Goal: Information Seeking & Learning: Learn about a topic

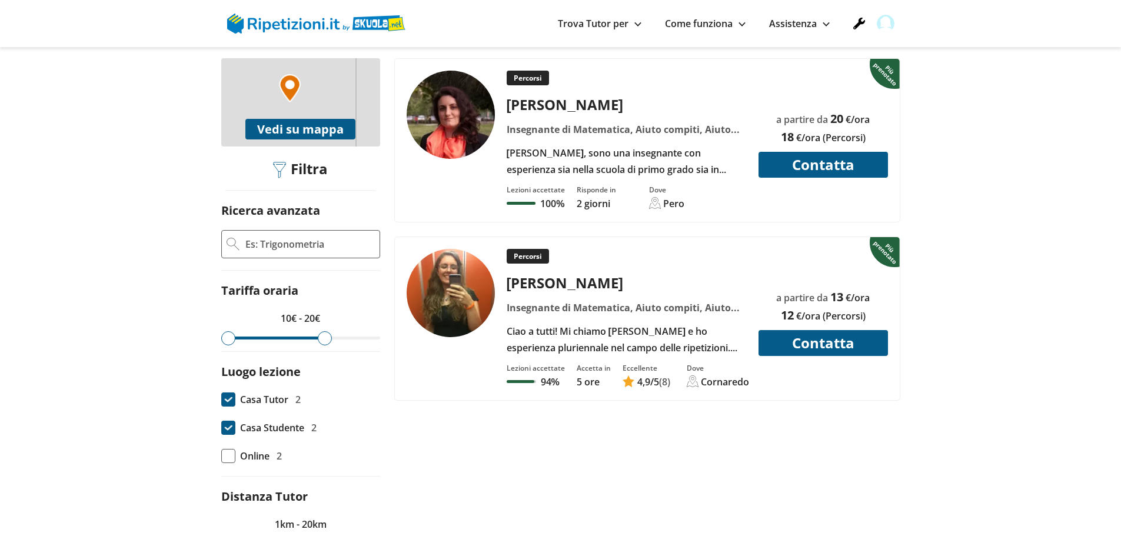
click at [297, 33] on img at bounding box center [316, 24] width 178 height 20
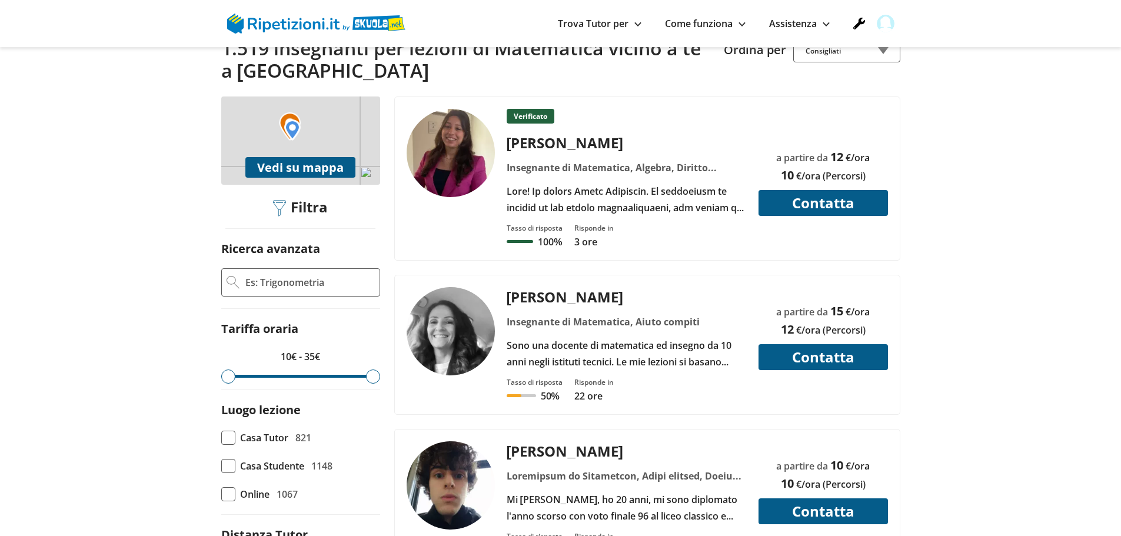
scroll to position [294, 0]
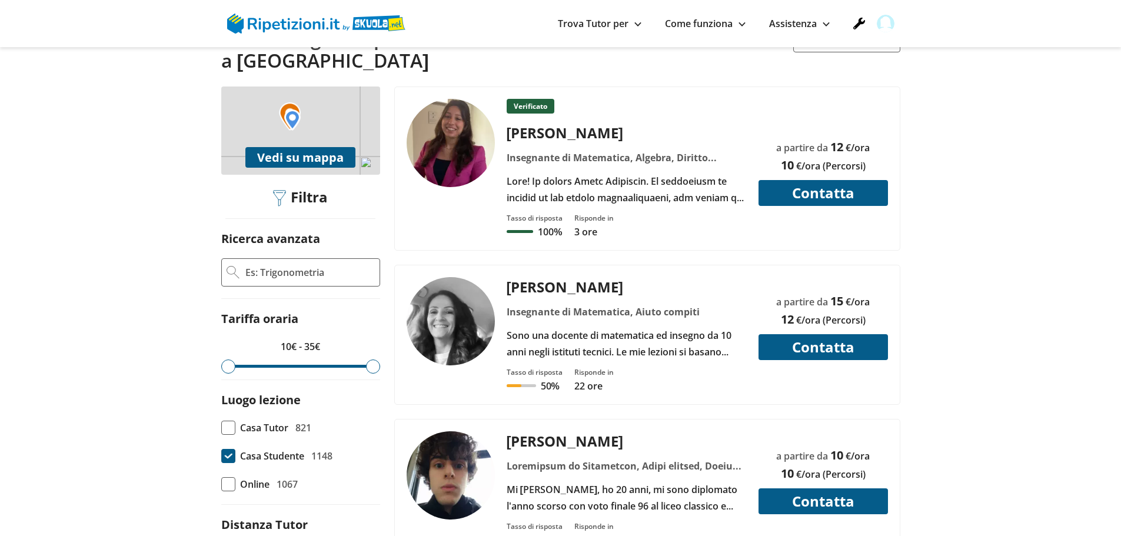
click at [228, 449] on span at bounding box center [228, 456] width 14 height 14
click at [221, 456] on input "Casa Studente 1148" at bounding box center [221, 456] width 0 height 0
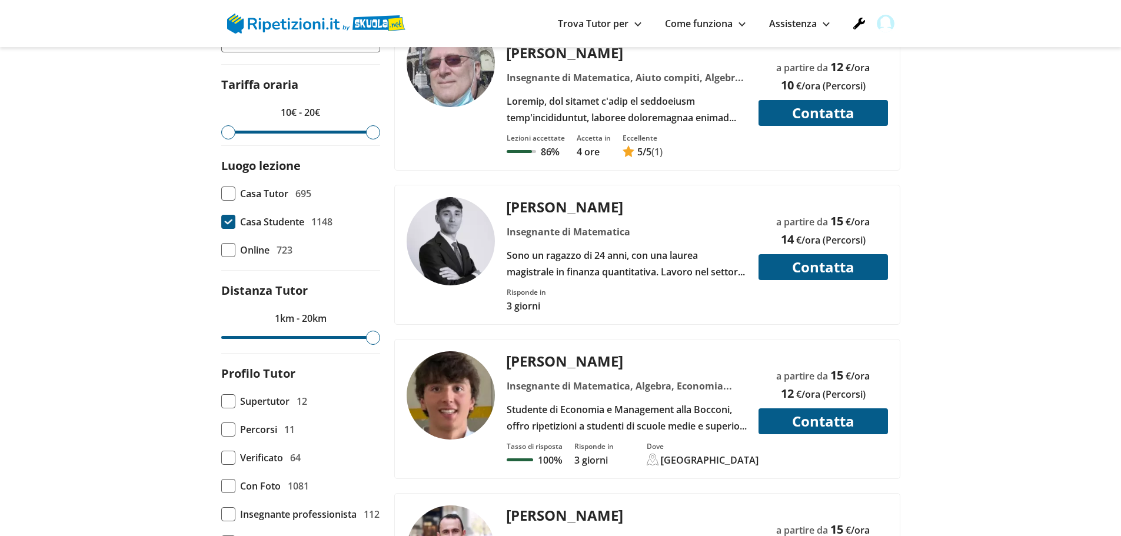
scroll to position [530, 0]
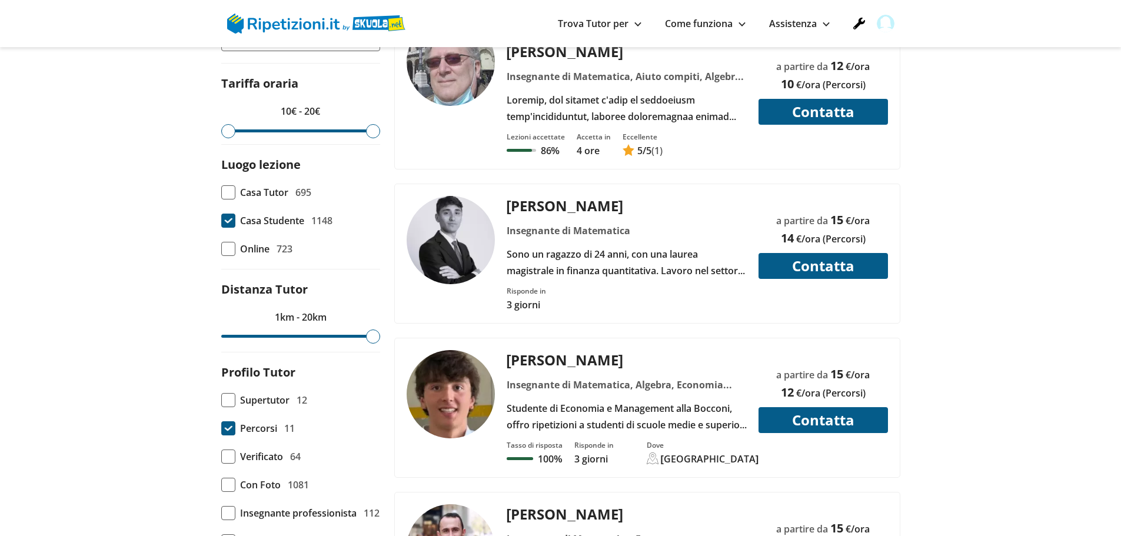
click at [228, 421] on span at bounding box center [228, 428] width 14 height 14
click at [221, 429] on input "Percorsi 11" at bounding box center [221, 429] width 0 height 0
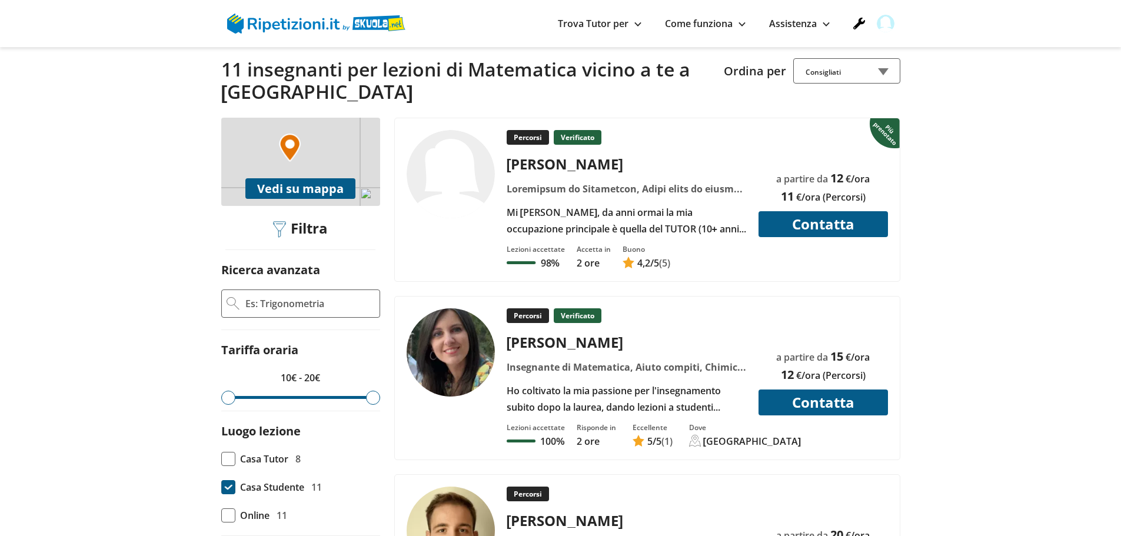
scroll to position [353, 0]
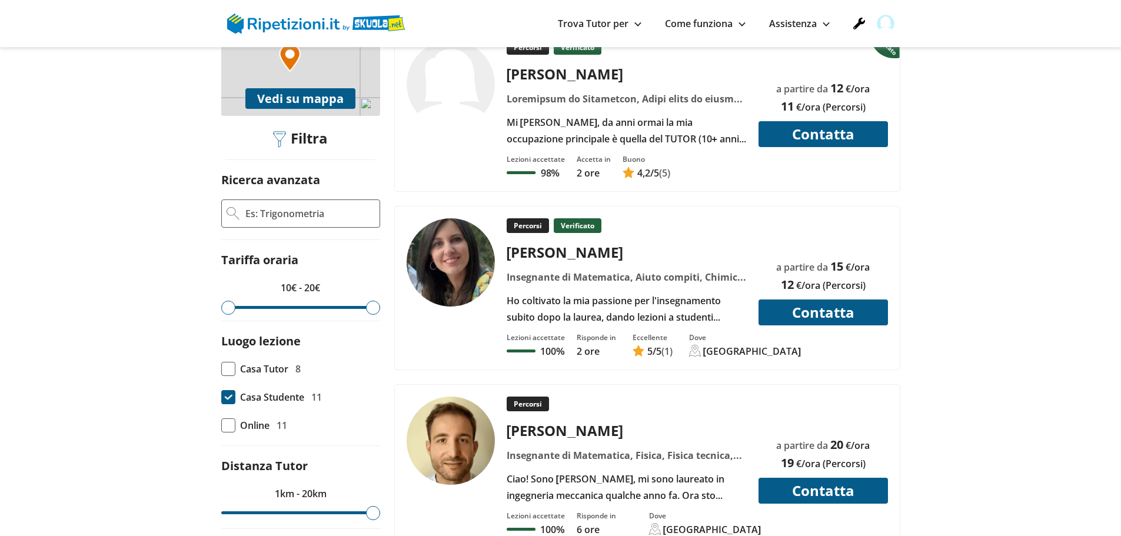
click at [676, 243] on div "Francesca V." at bounding box center [626, 252] width 249 height 19
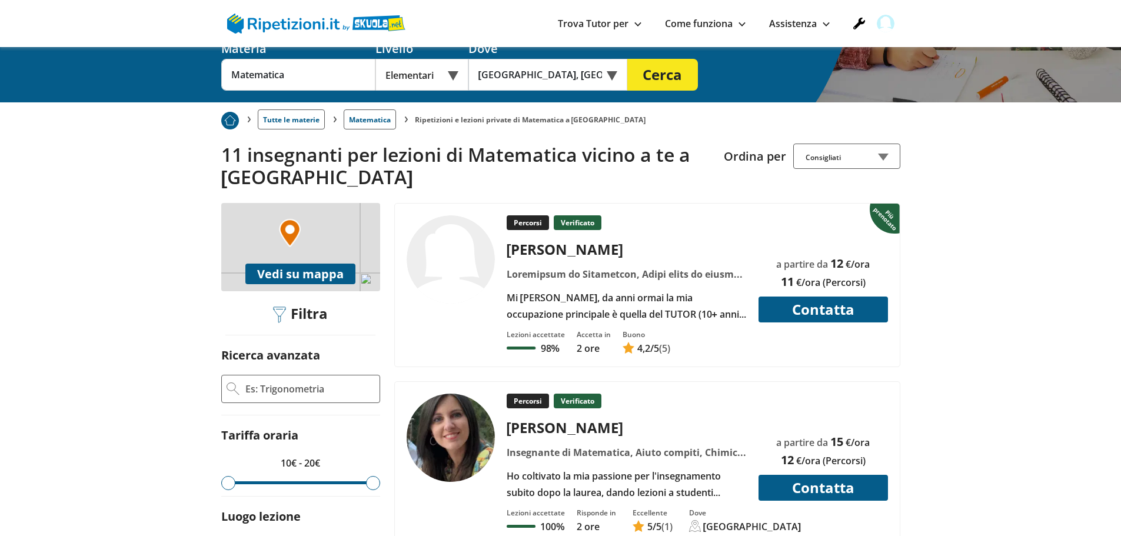
scroll to position [412, 0]
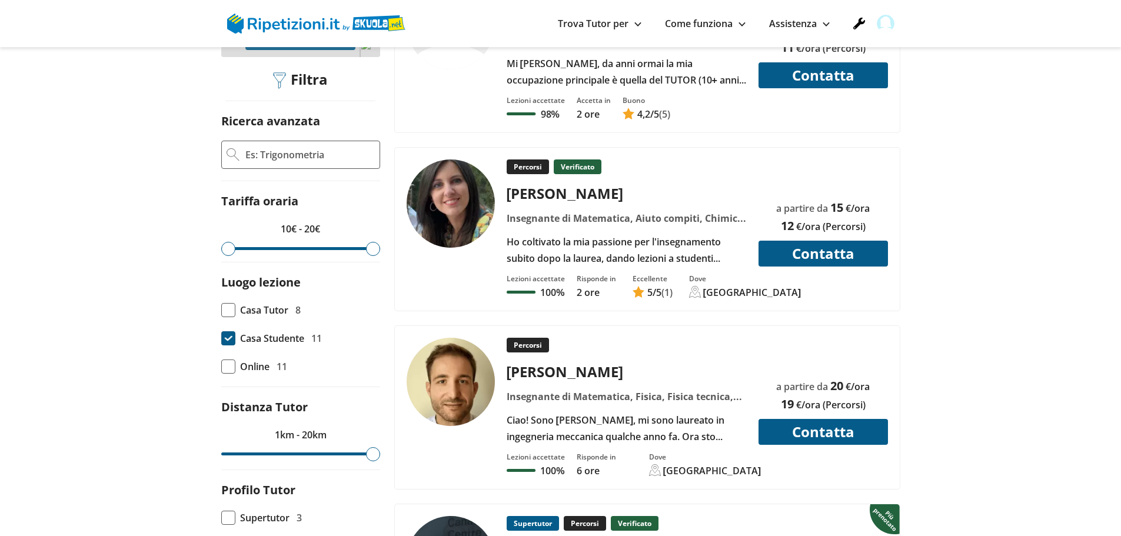
click at [670, 362] on div "Antonio A." at bounding box center [626, 371] width 249 height 19
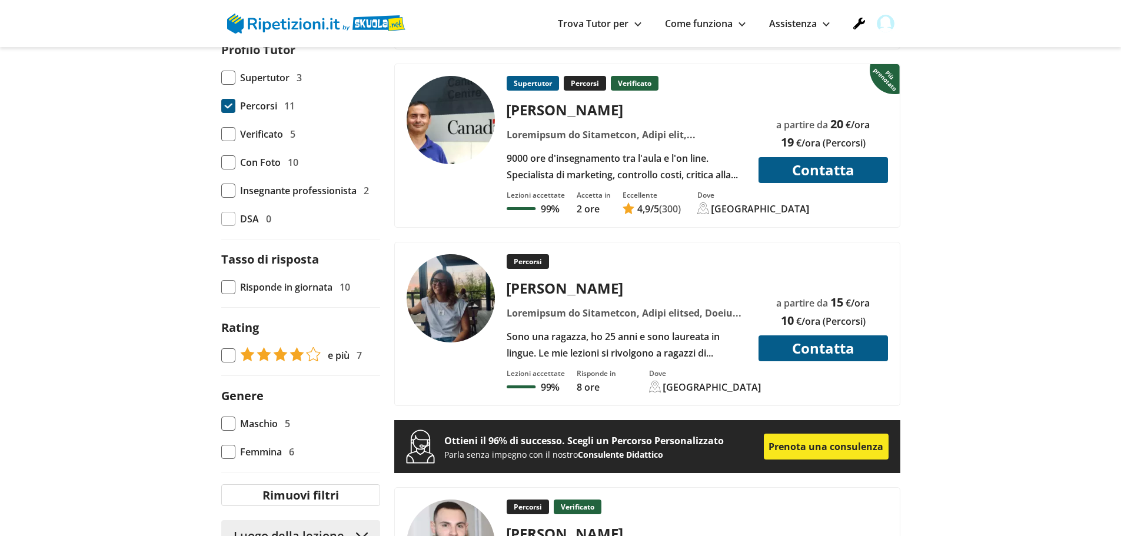
scroll to position [883, 0]
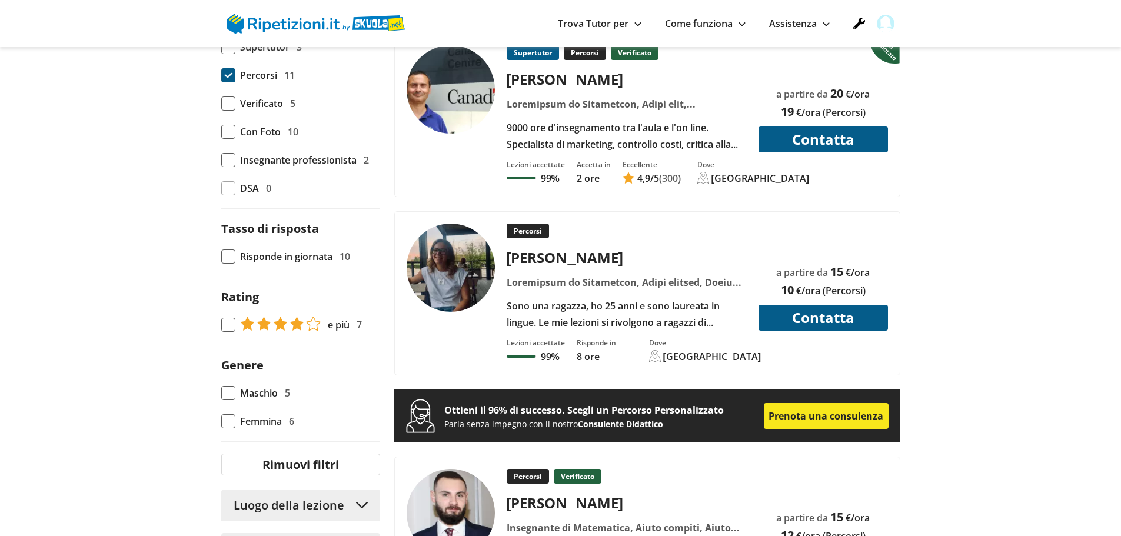
click at [668, 248] on div "Miriana P." at bounding box center [626, 257] width 249 height 19
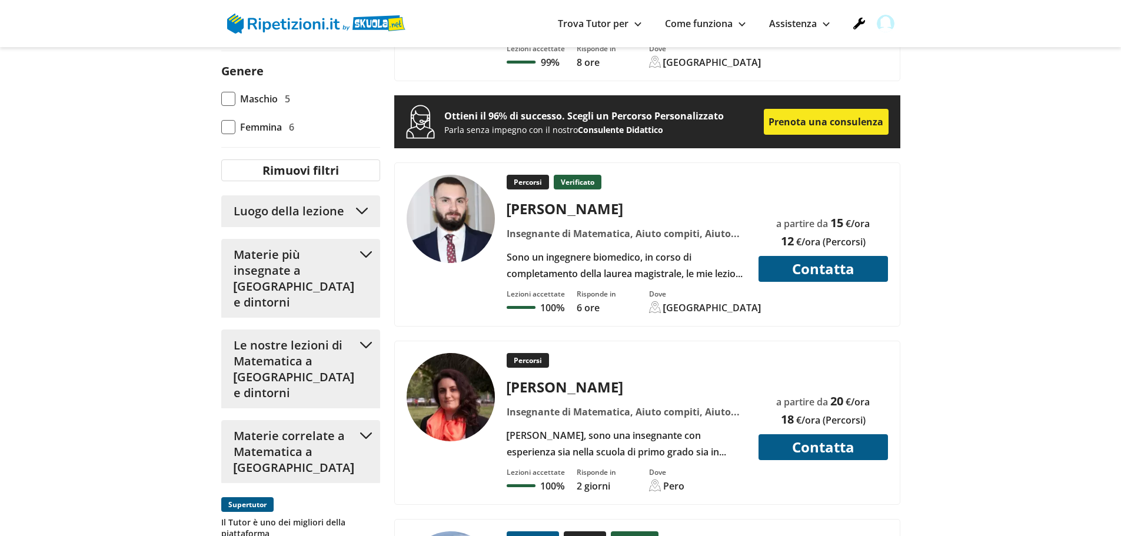
scroll to position [1236, 0]
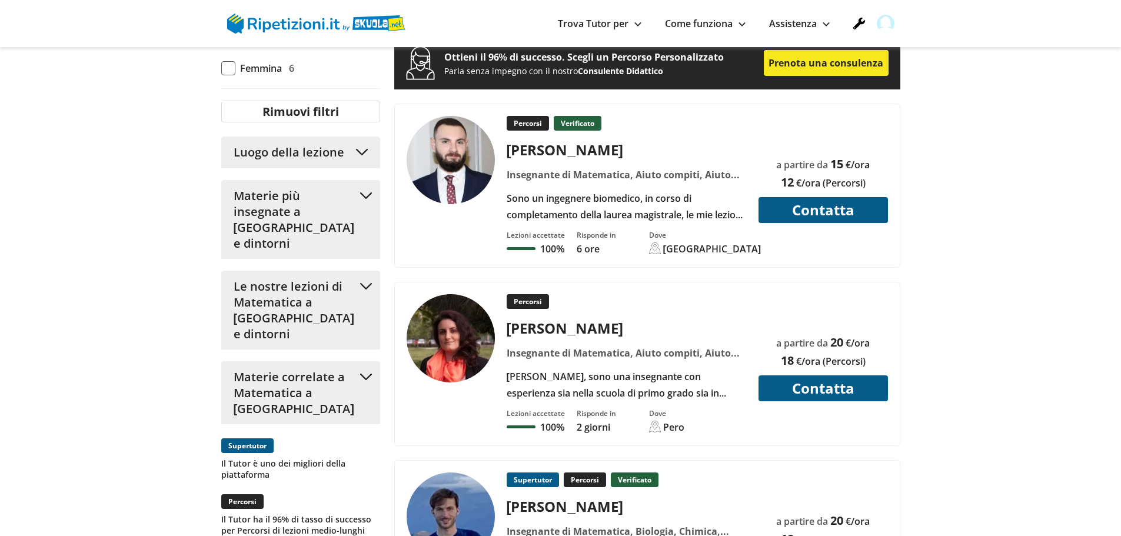
click at [672, 116] on div "Percorsi Verificato" at bounding box center [626, 123] width 249 height 15
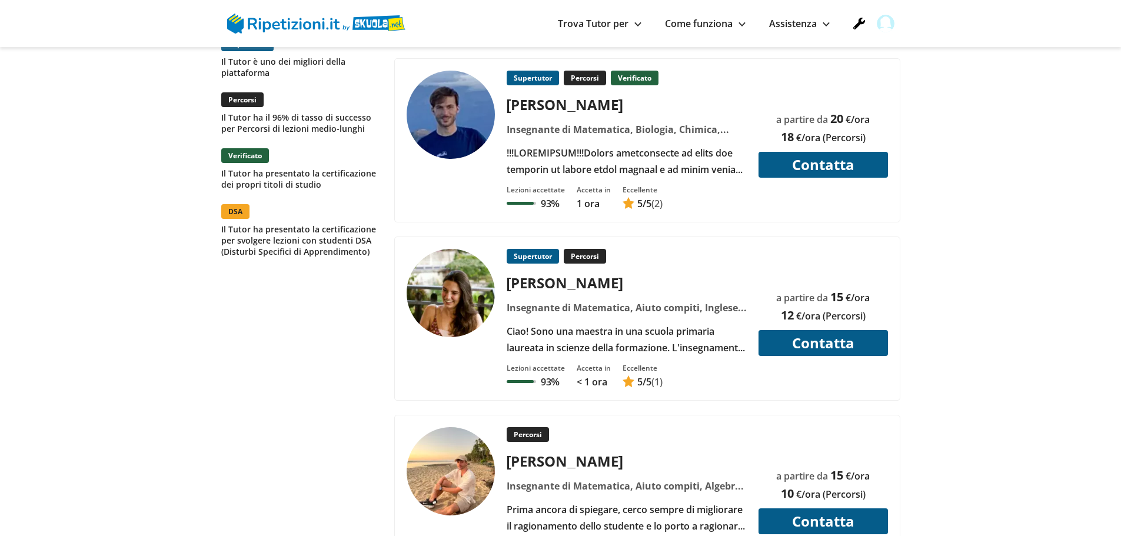
scroll to position [1648, 0]
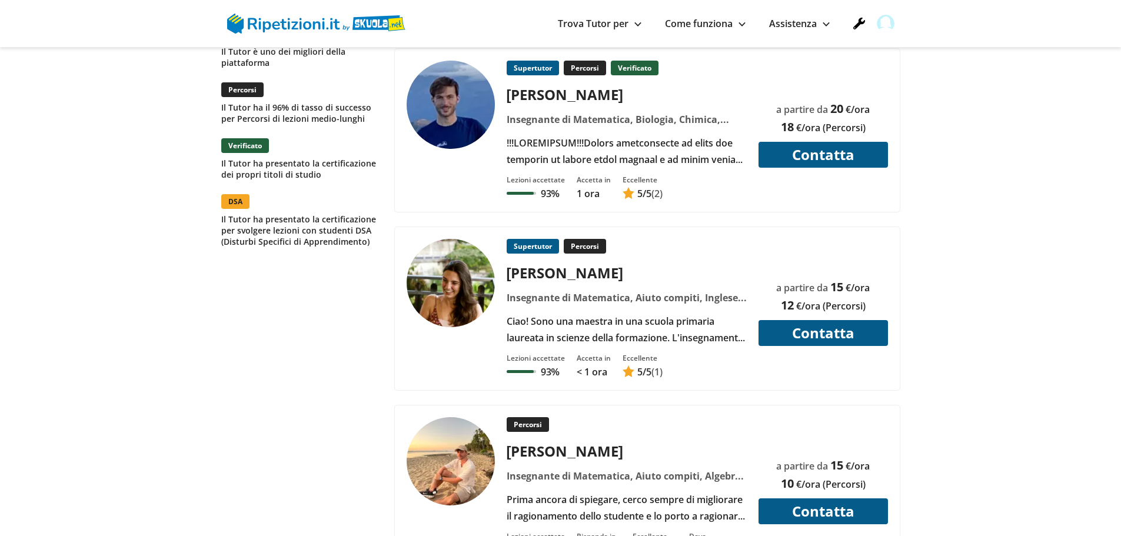
click at [662, 263] on div "Camilla M." at bounding box center [626, 272] width 249 height 19
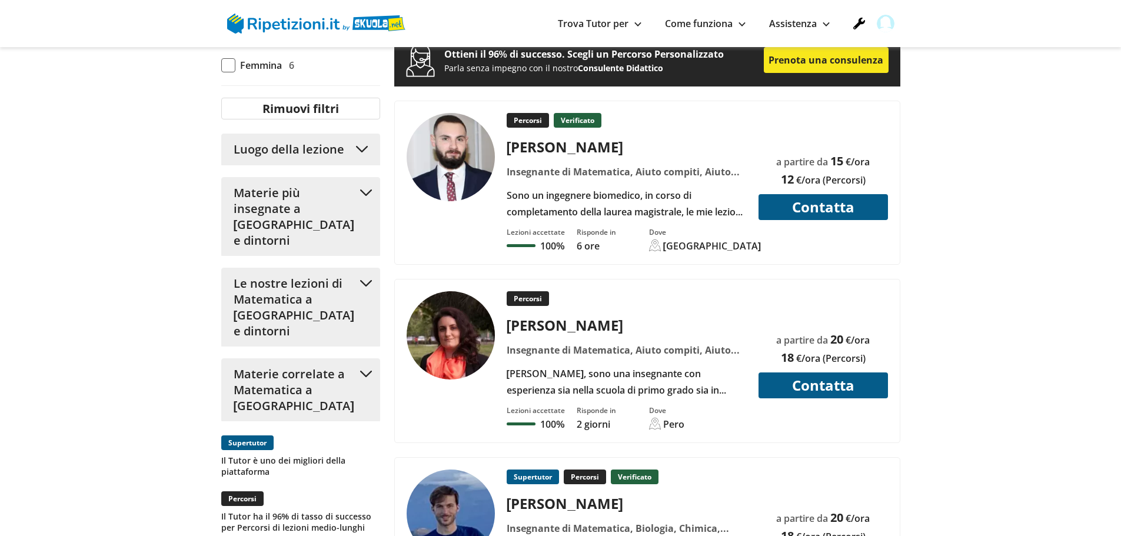
scroll to position [1177, 0]
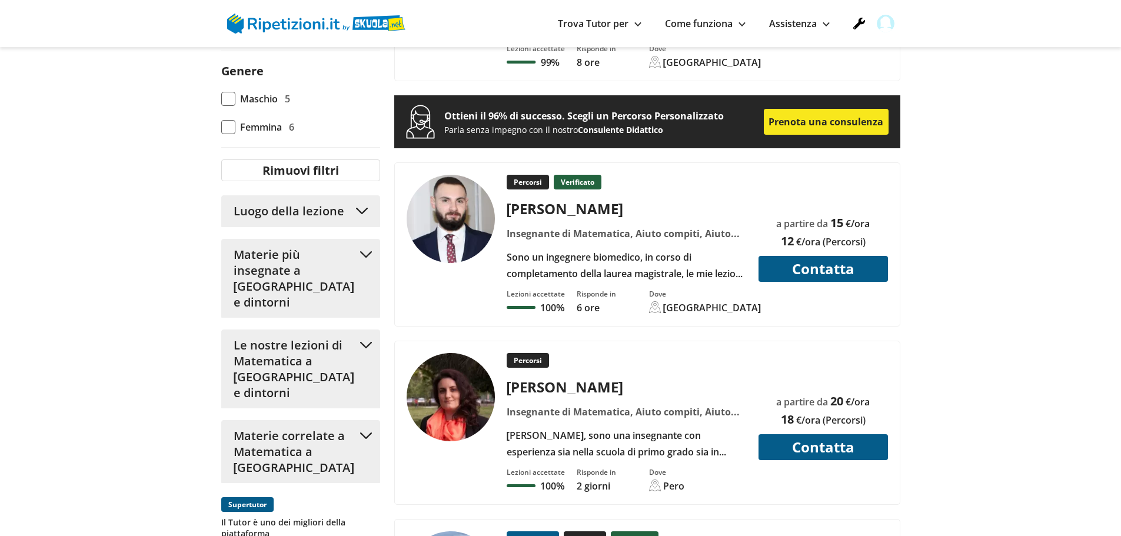
click at [616, 377] on div "Serena maria L." at bounding box center [626, 386] width 249 height 19
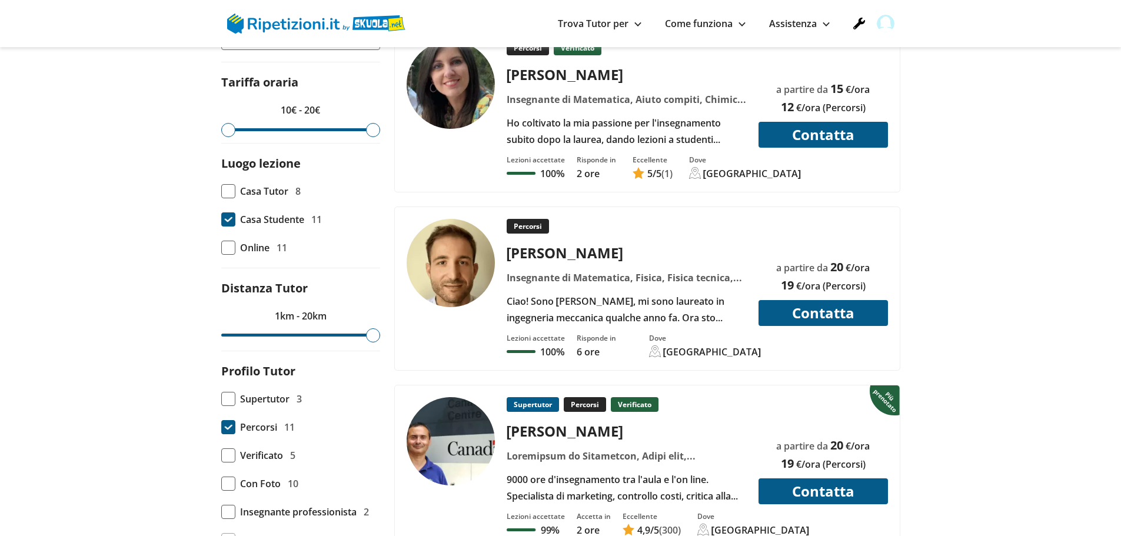
scroll to position [530, 0]
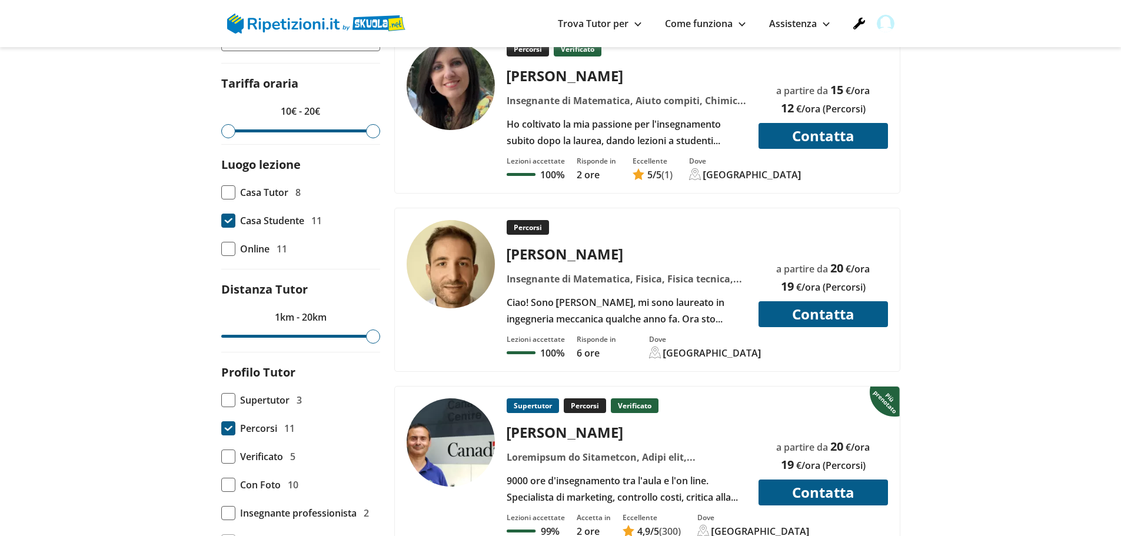
click at [296, 20] on img at bounding box center [316, 24] width 178 height 20
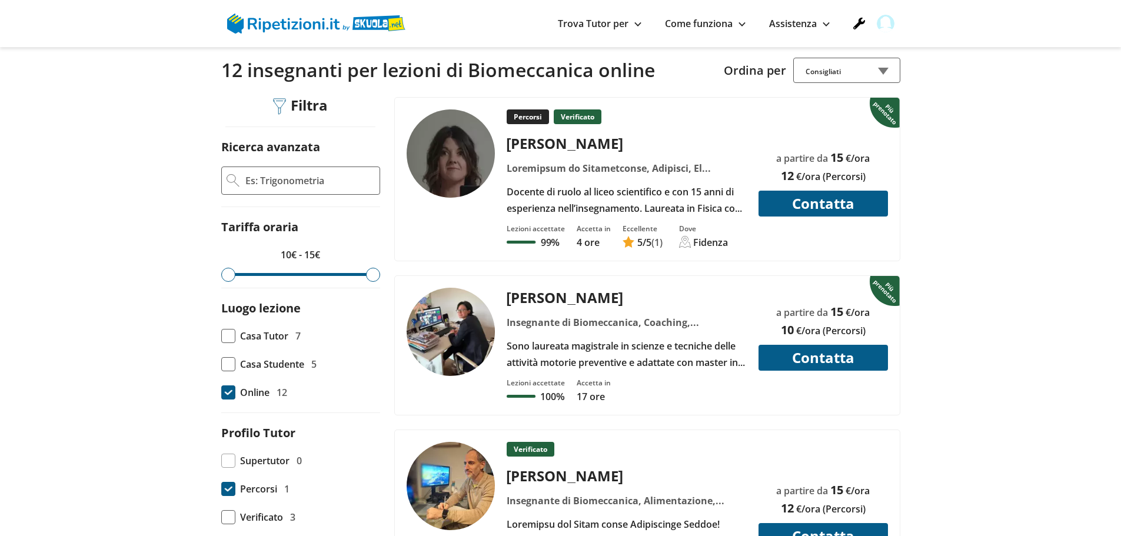
click at [225, 490] on span at bounding box center [228, 489] width 14 height 14
click at [221, 489] on input "Percorsi 1" at bounding box center [221, 489] width 0 height 0
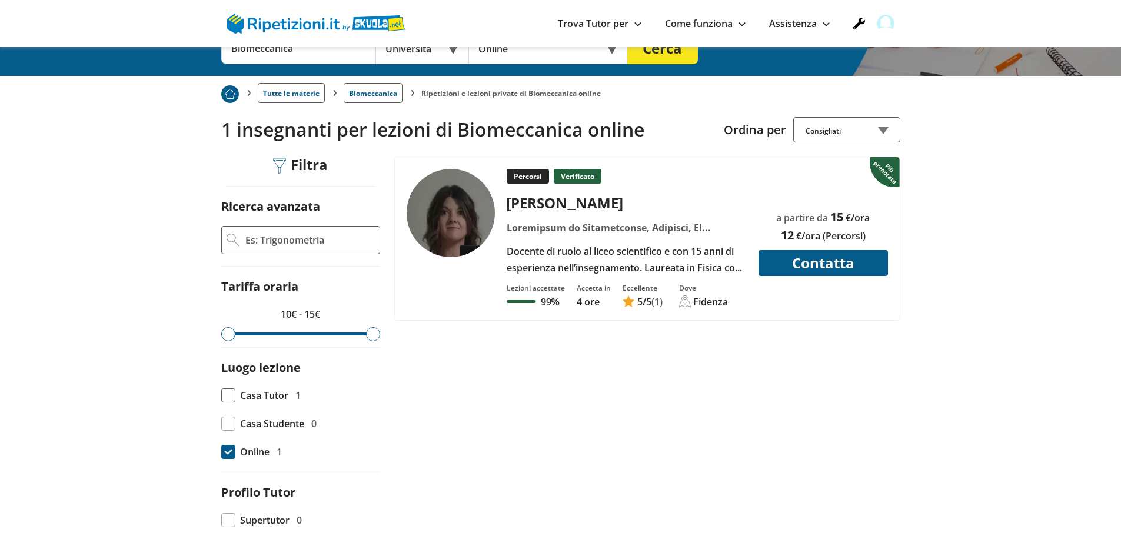
scroll to position [177, 0]
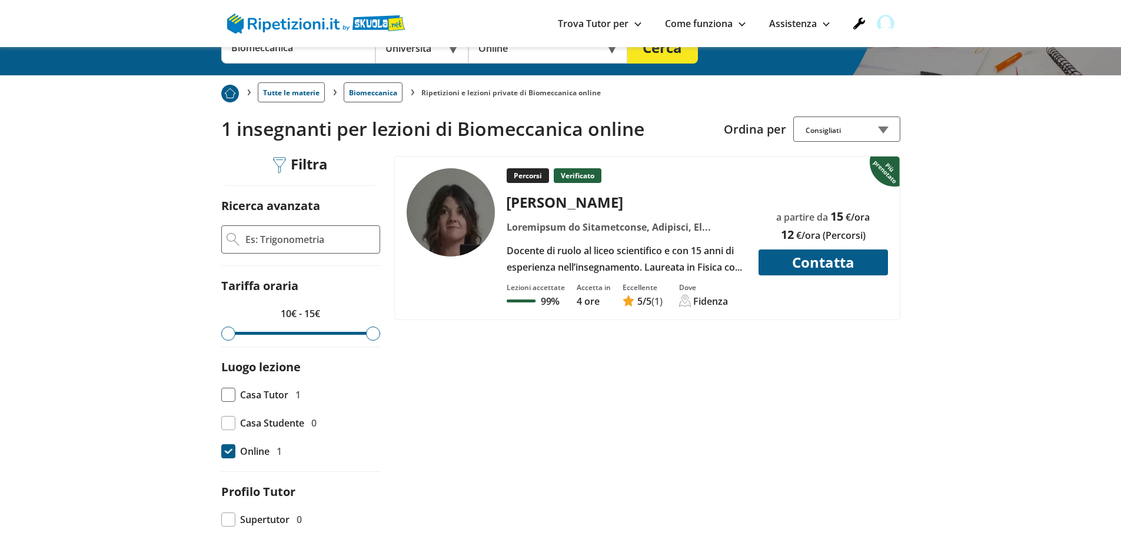
click at [695, 197] on div "[PERSON_NAME]" at bounding box center [626, 201] width 249 height 19
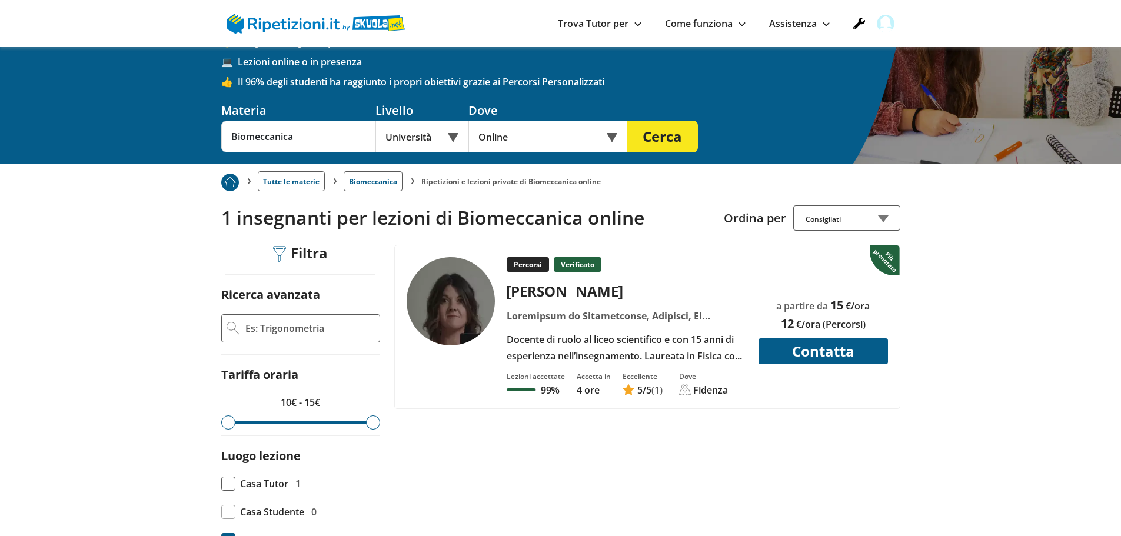
scroll to position [0, 0]
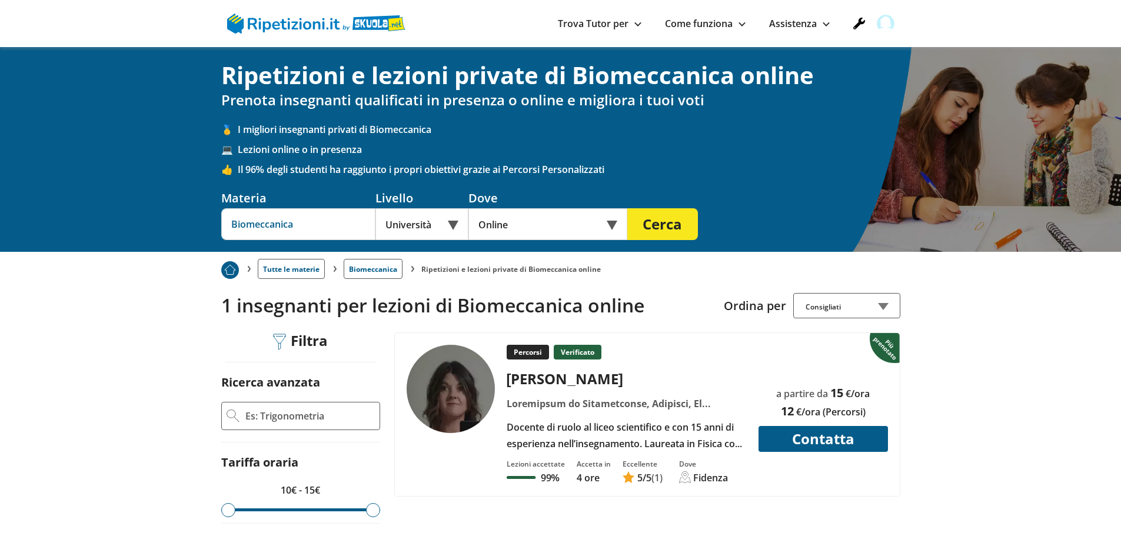
drag, startPoint x: 304, startPoint y: 227, endPoint x: 190, endPoint y: 224, distance: 113.7
click at [191, 225] on div "Ripetizioni e lezioni private di Biomeccanica online Prenota insegnanti qualifi…" at bounding box center [560, 149] width 1121 height 205
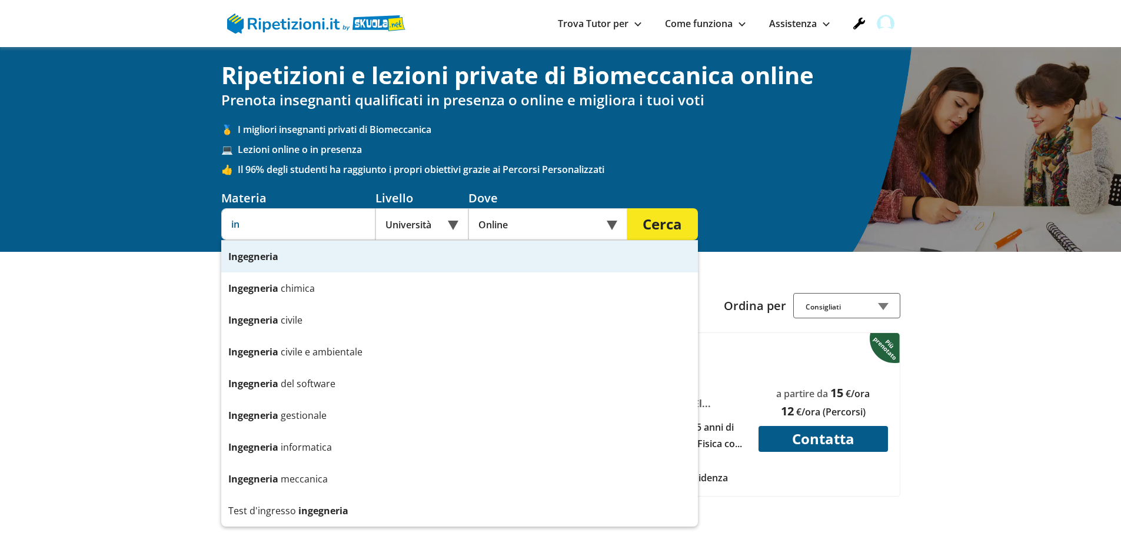
type input "i"
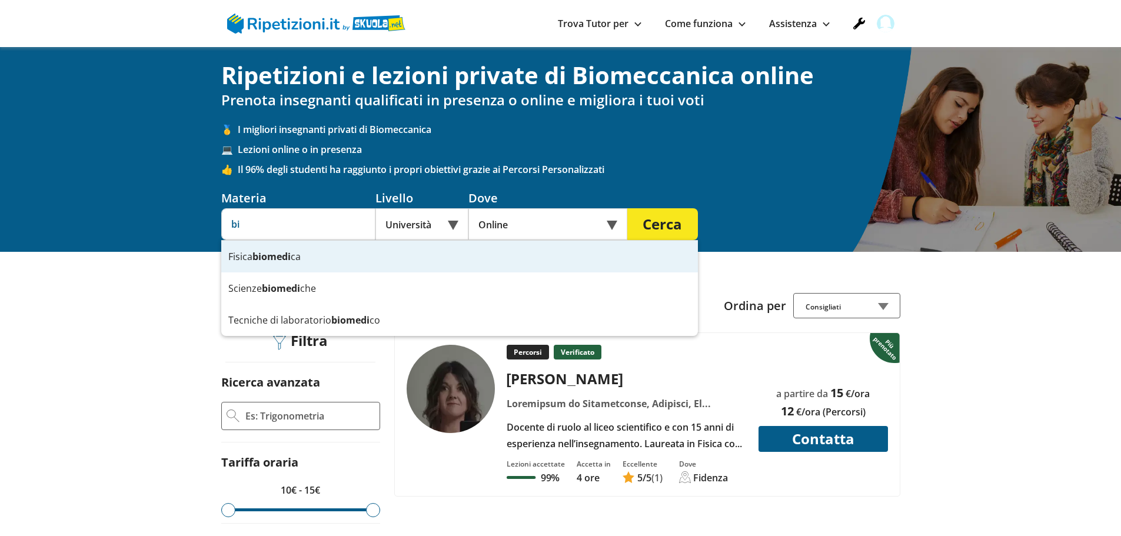
type input "b"
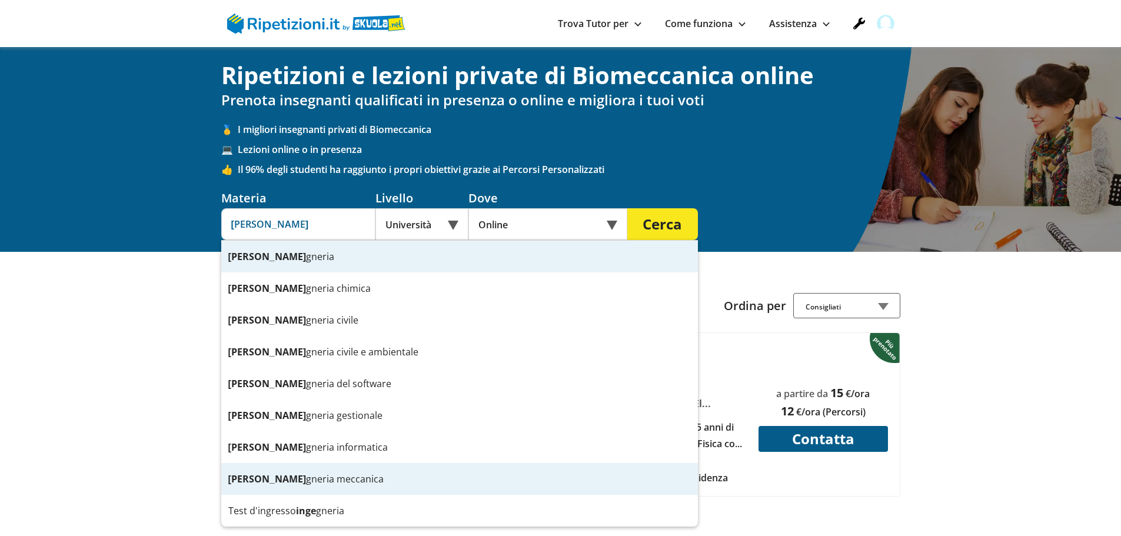
click at [276, 481] on div "Inge gneria meccanica" at bounding box center [459, 479] width 477 height 32
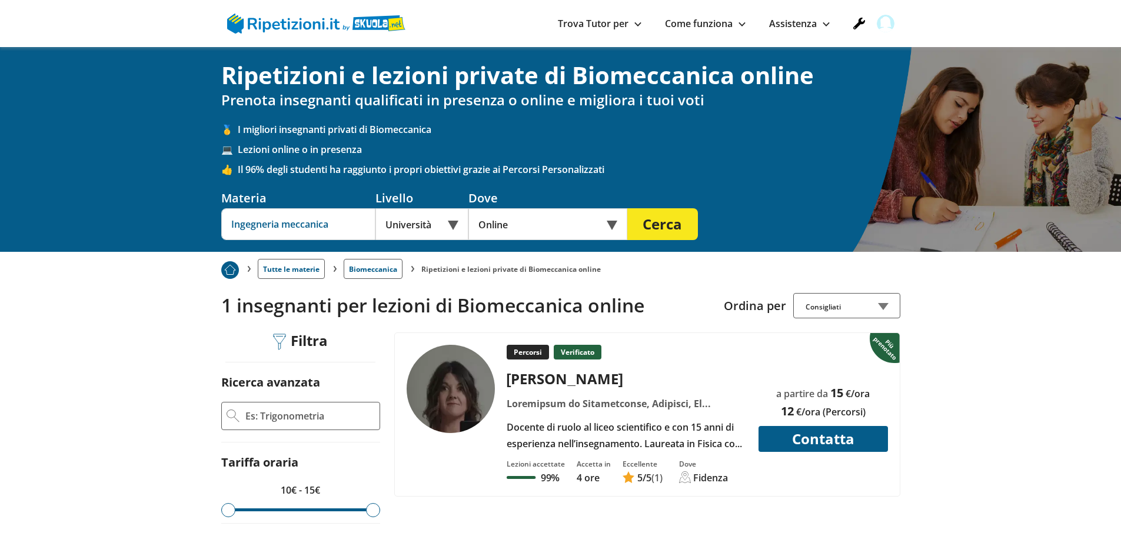
type input "Ingegneria meccanica"
click at [668, 223] on button "Cerca" at bounding box center [663, 224] width 71 height 32
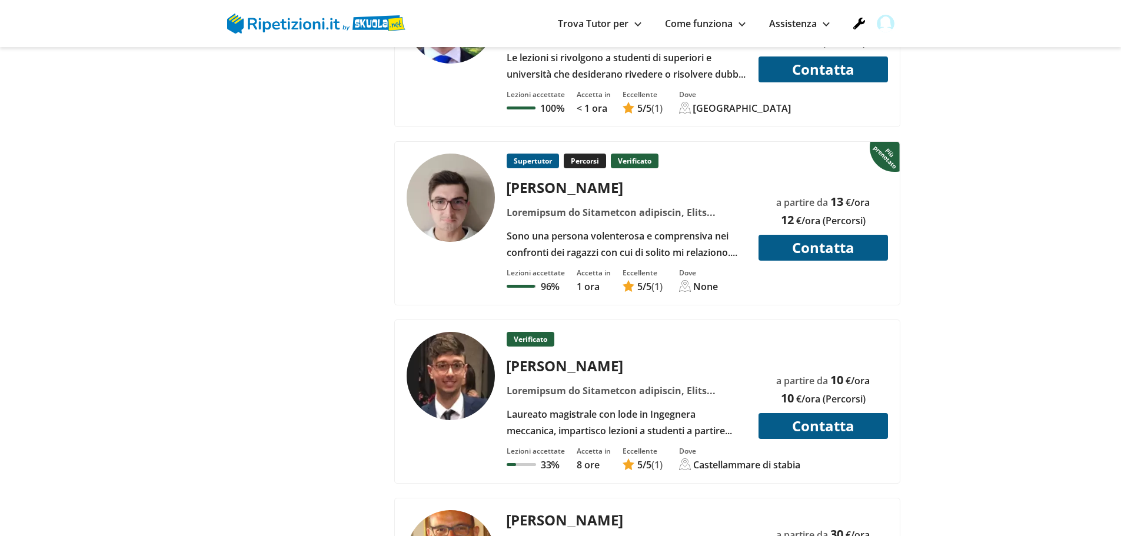
scroll to position [1177, 0]
